Goal: Transaction & Acquisition: Subscribe to service/newsletter

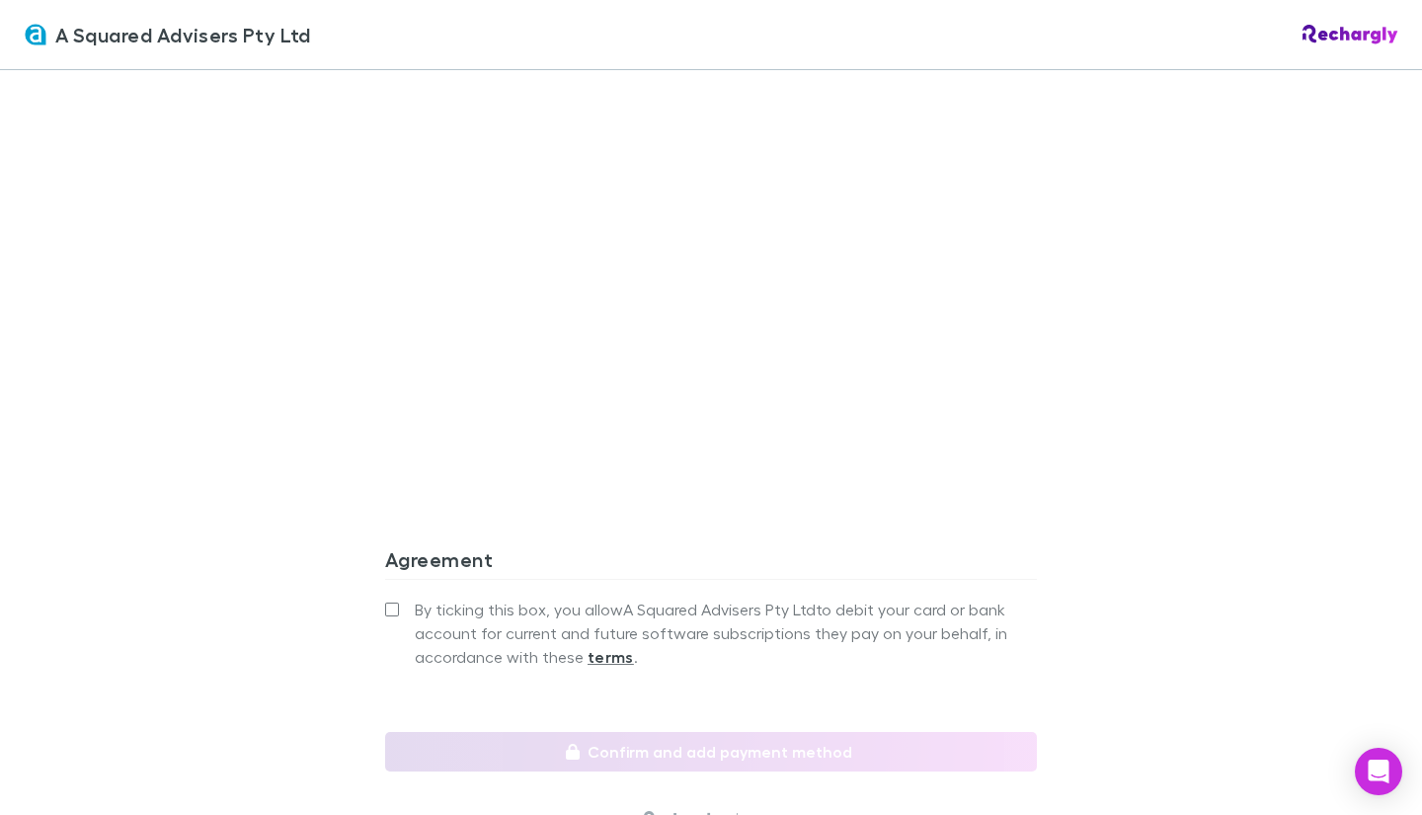
scroll to position [1737, 0]
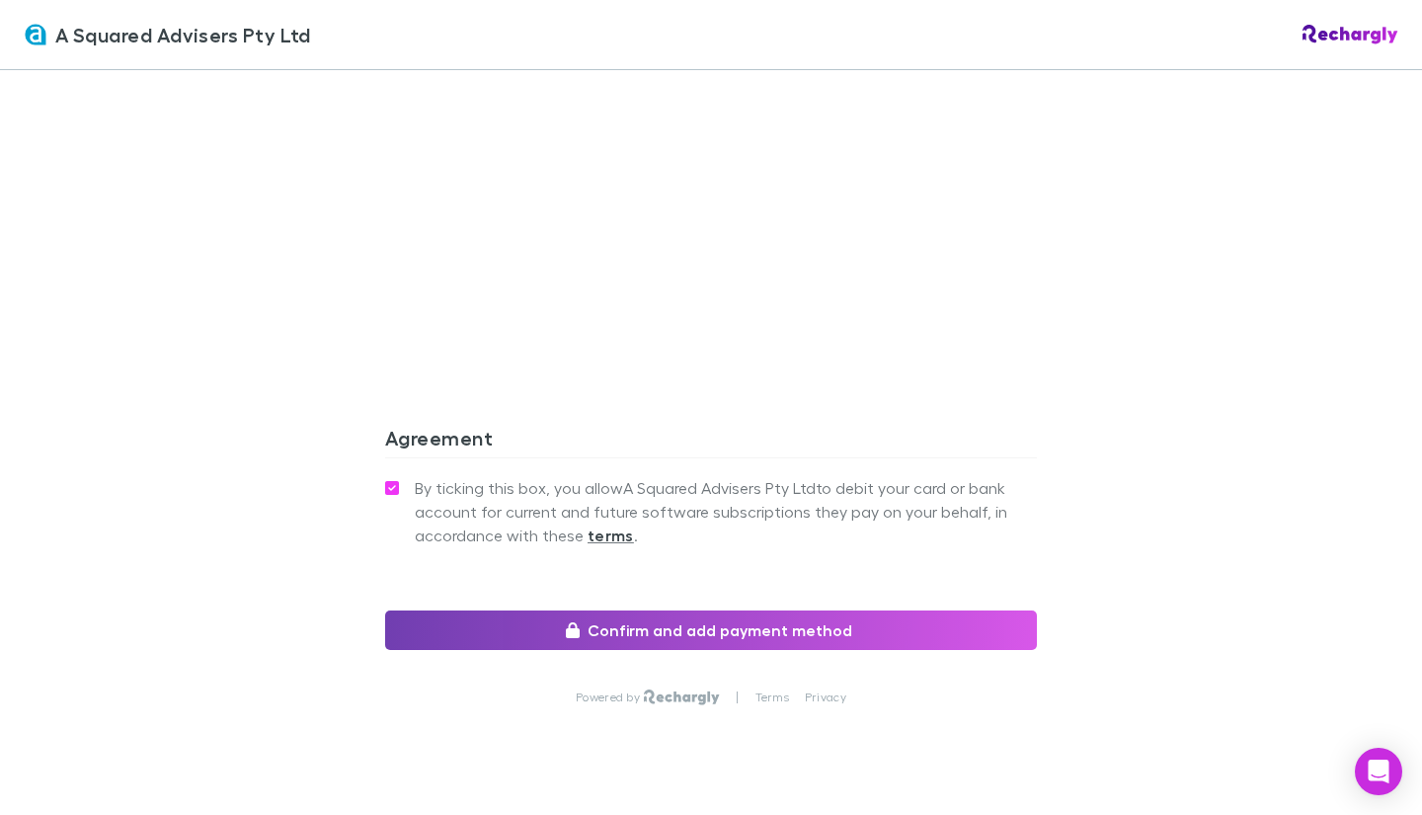
click at [644, 610] on button "Confirm and add payment method" at bounding box center [711, 629] width 652 height 39
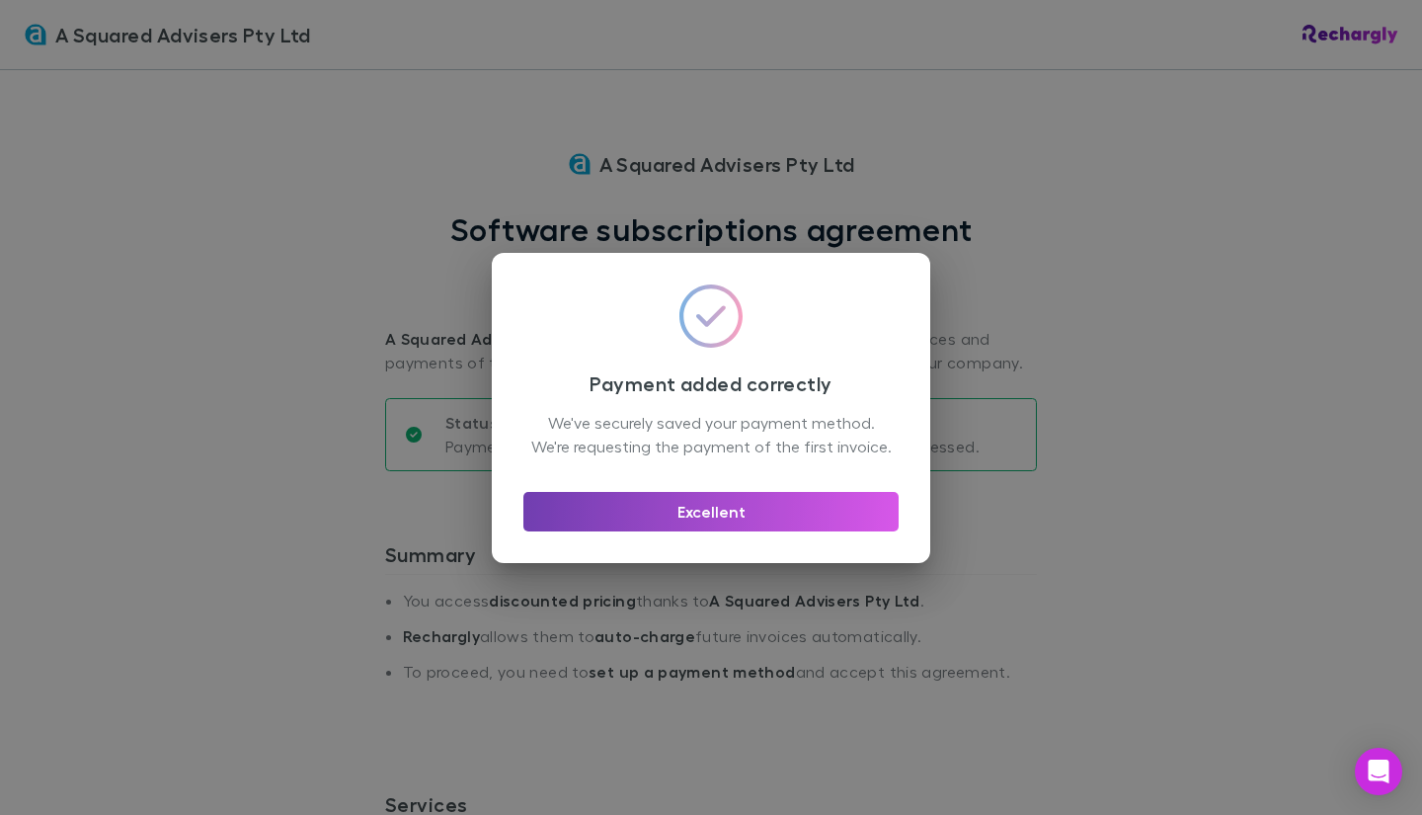
click at [647, 516] on button "Excellent" at bounding box center [710, 511] width 375 height 39
